Goal: Information Seeking & Learning: Learn about a topic

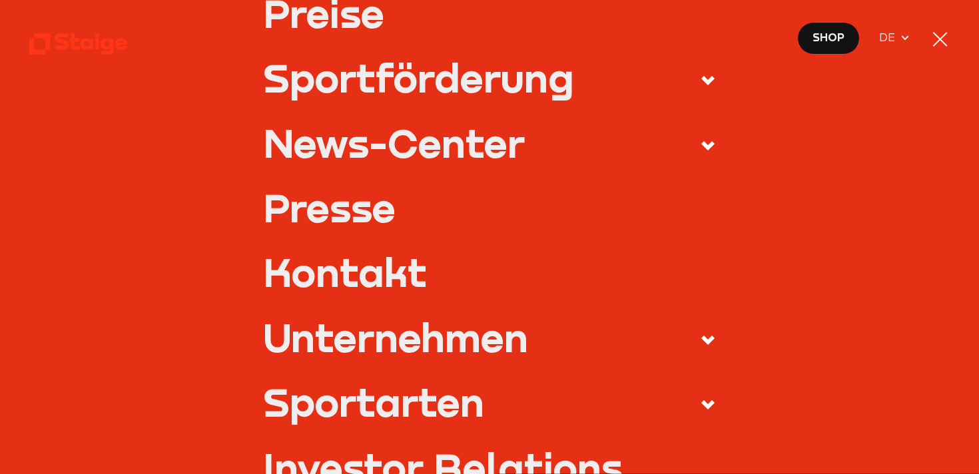
click at [431, 345] on div "Unternehmen" at bounding box center [395, 337] width 265 height 39
click at [0, 0] on input "Unternehmen" at bounding box center [0, 0] width 0 height 0
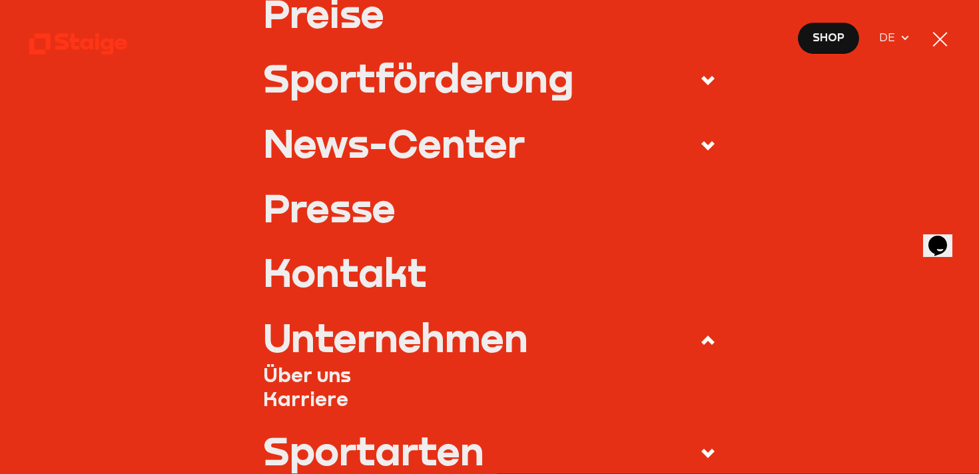
click at [320, 396] on link "Karriere" at bounding box center [489, 399] width 453 height 25
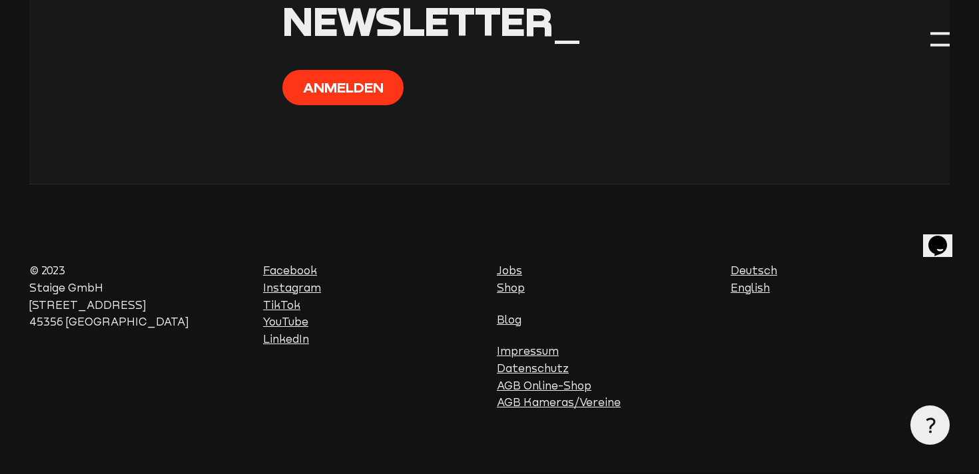
scroll to position [5204, 0]
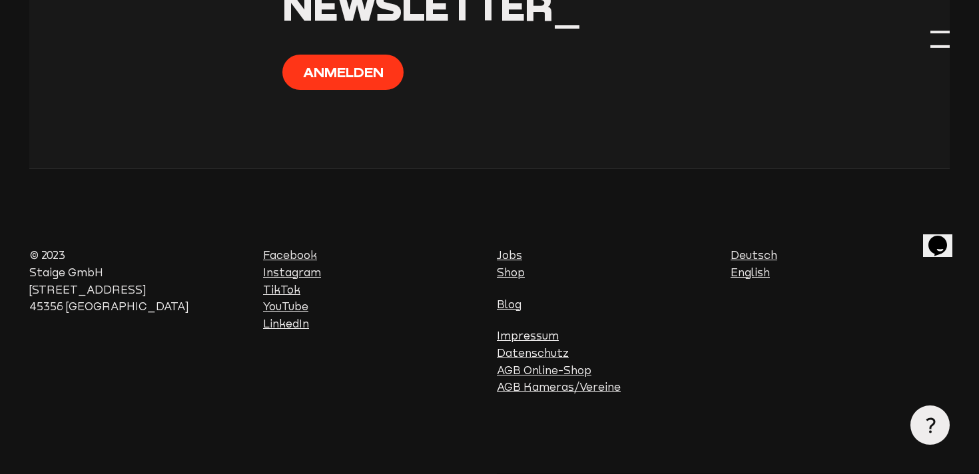
click at [941, 37] on div at bounding box center [940, 38] width 19 height 19
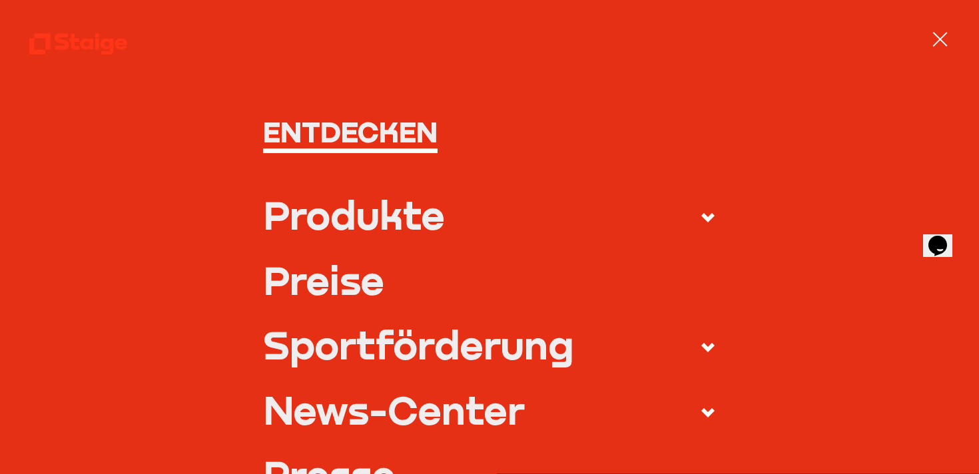
click at [710, 222] on icon at bounding box center [708, 218] width 16 height 16
click at [0, 0] on input "Produkte" at bounding box center [0, 0] width 0 height 0
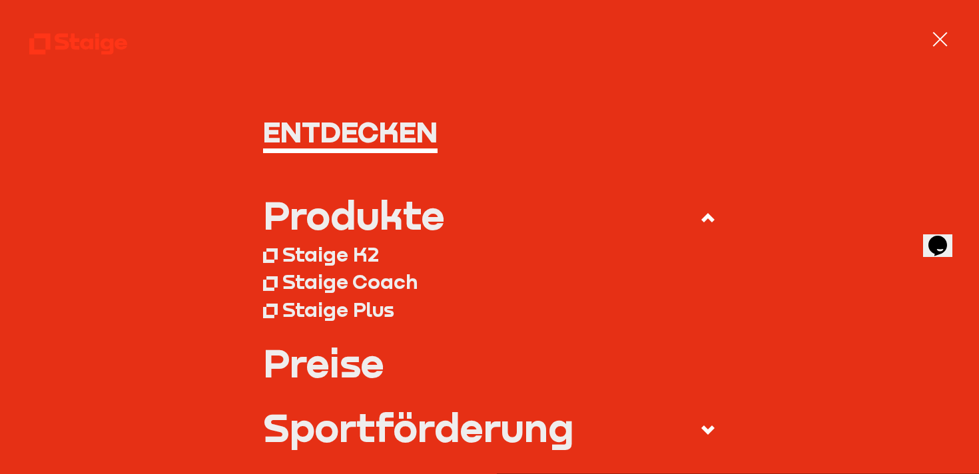
click at [359, 260] on div "Staige K2" at bounding box center [330, 255] width 97 height 25
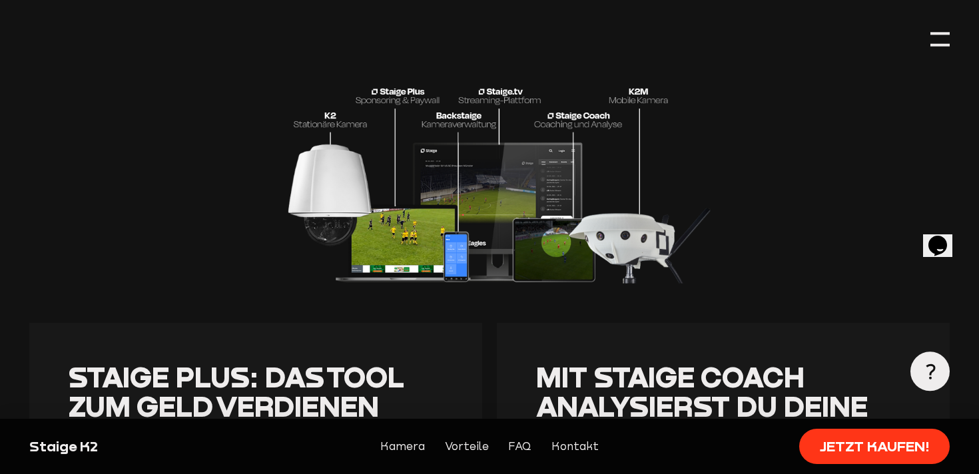
scroll to position [2428, 0]
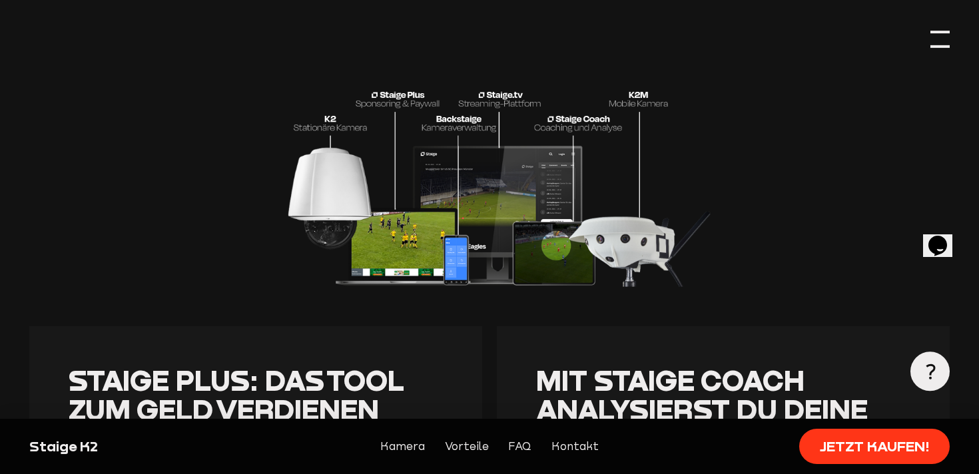
click at [936, 37] on div at bounding box center [940, 38] width 19 height 19
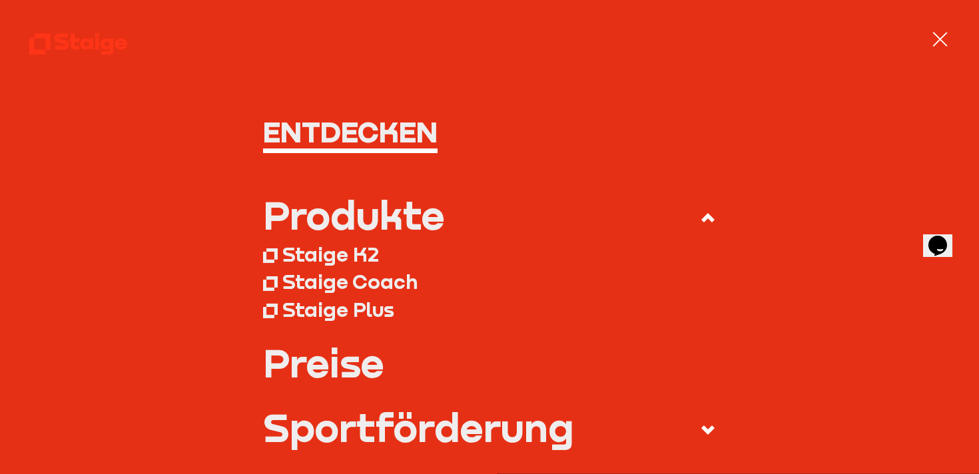
click at [348, 306] on div "Staige Plus" at bounding box center [338, 310] width 112 height 25
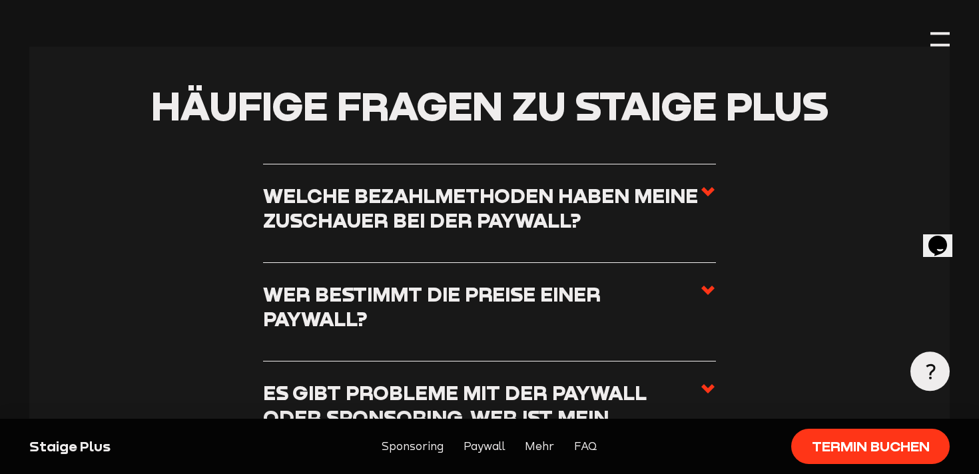
scroll to position [2869, 0]
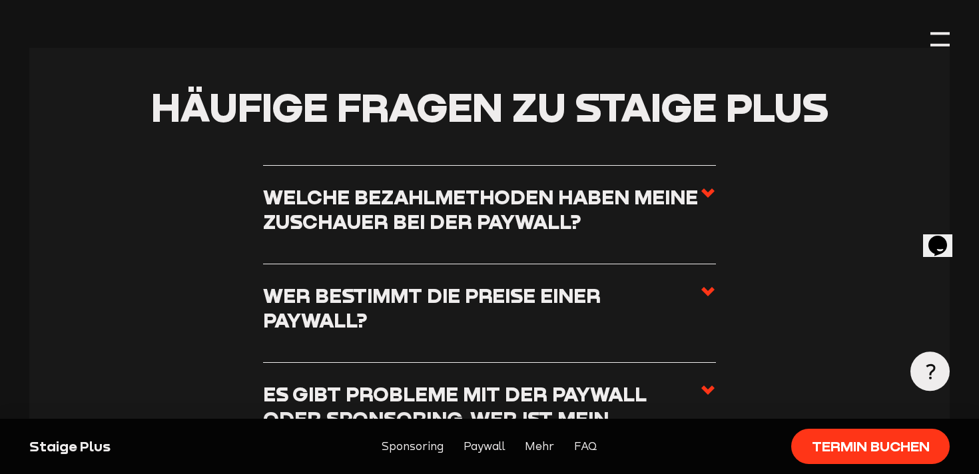
click at [628, 188] on h3 "Welche Bezahlmethoden haben meine Zuschauer bei der Paywall?" at bounding box center [481, 209] width 437 height 49
click at [0, 0] on input "Welche Bezahlmethoden haben meine Zuschauer bei der Paywall?" at bounding box center [0, 0] width 0 height 0
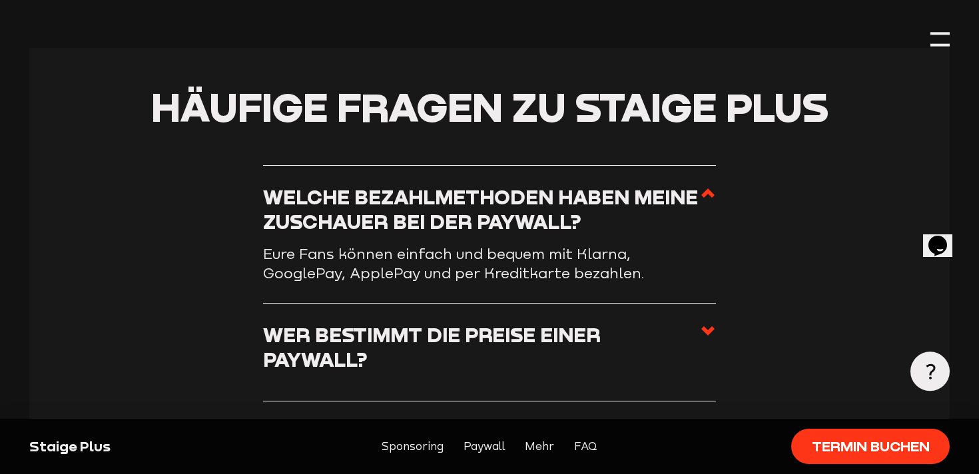
click at [628, 188] on h3 "Welche Bezahlmethoden haben meine Zuschauer bei der Paywall?" at bounding box center [481, 209] width 437 height 49
click at [0, 0] on input "Welche Bezahlmethoden haben meine Zuschauer bei der Paywall?" at bounding box center [0, 0] width 0 height 0
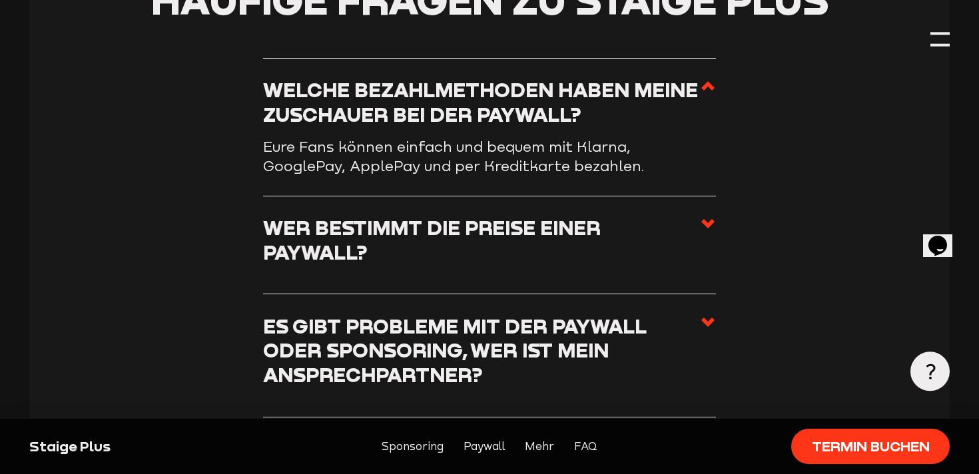
scroll to position [2975, 0]
click at [524, 221] on h3 "Wer bestimmt die Preise einer Paywall?" at bounding box center [481, 241] width 437 height 49
click at [0, 0] on input "Wer bestimmt die Preise einer Paywall?" at bounding box center [0, 0] width 0 height 0
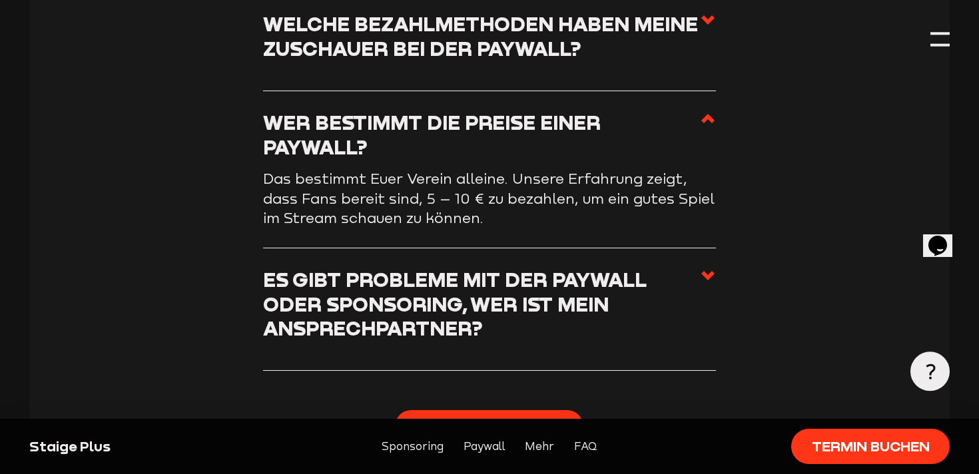
scroll to position [3068, 0]
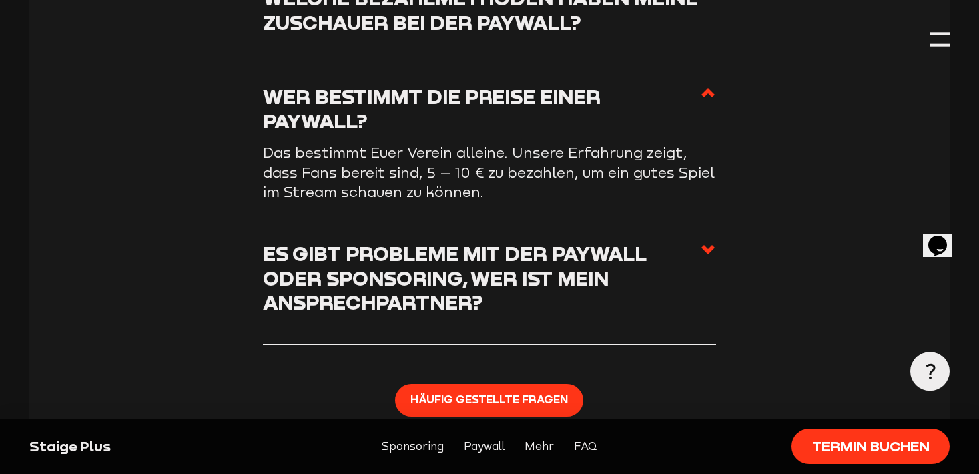
click at [500, 262] on h3 "Es gibt Probleme mit der Paywall oder Sponsoring, wer ist mein Ansprechpartner?" at bounding box center [481, 278] width 437 height 73
click at [0, 0] on input "Es gibt Probleme mit der Paywall oder Sponsoring, wer ist mein Ansprechpartner?" at bounding box center [0, 0] width 0 height 0
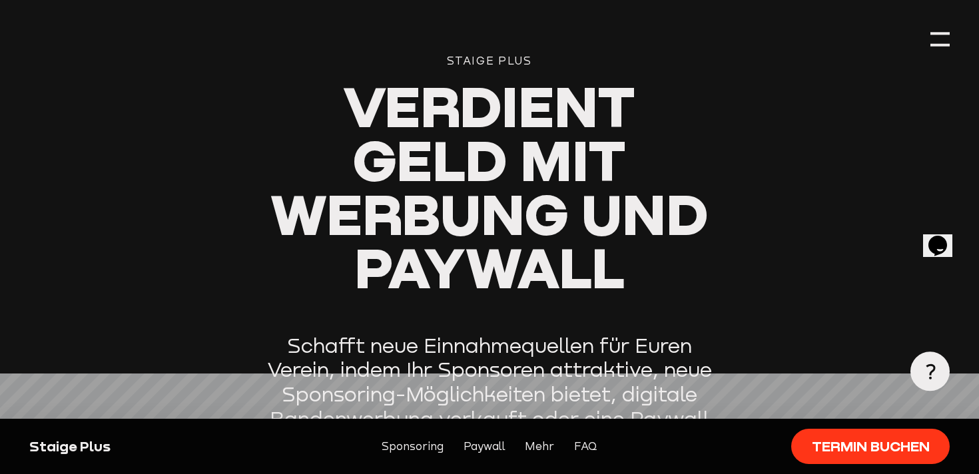
scroll to position [0, 0]
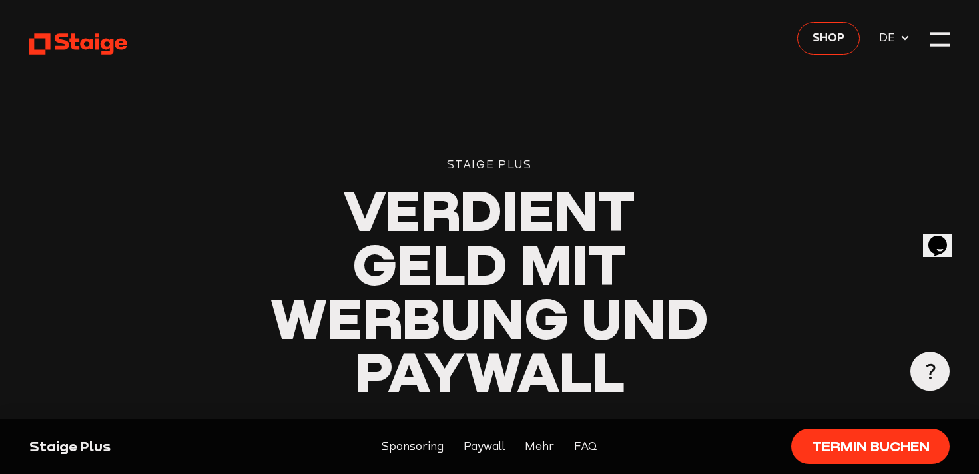
click at [105, 35] on icon at bounding box center [79, 44] width 100 height 25
